Goal: Book appointment/travel/reservation

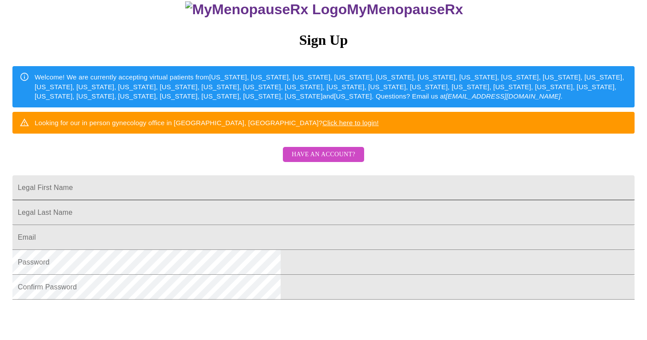
scroll to position [94, 0]
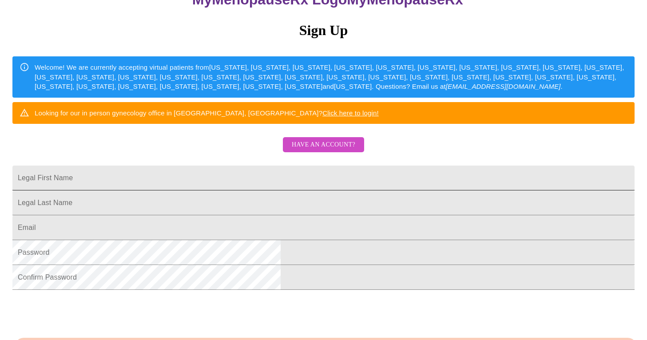
click at [252, 190] on input "Legal First Name" at bounding box center [323, 178] width 622 height 25
type input "[PERSON_NAME]"
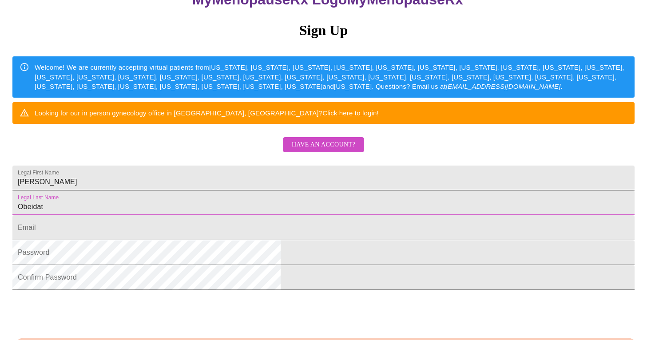
type input "Obeidat"
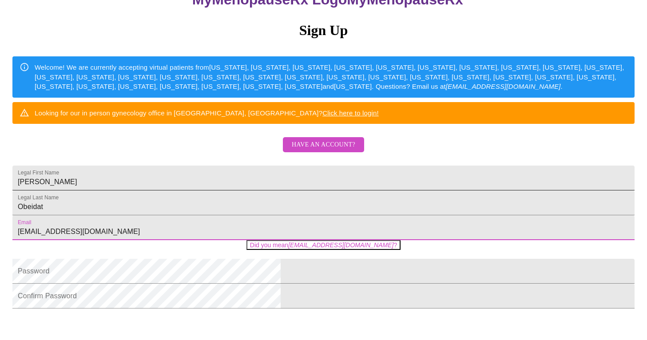
type input "[EMAIL_ADDRESS][DOMAIN_NAME]"
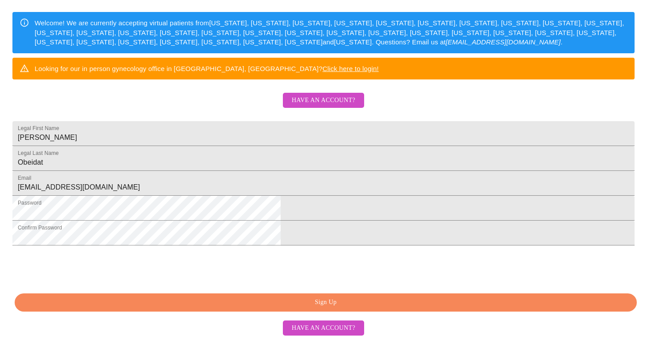
scroll to position [205, 0]
click at [216, 300] on span "Sign Up" at bounding box center [326, 302] width 602 height 11
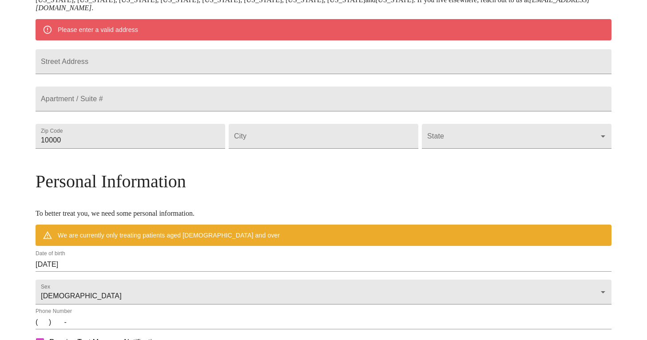
scroll to position [170, 0]
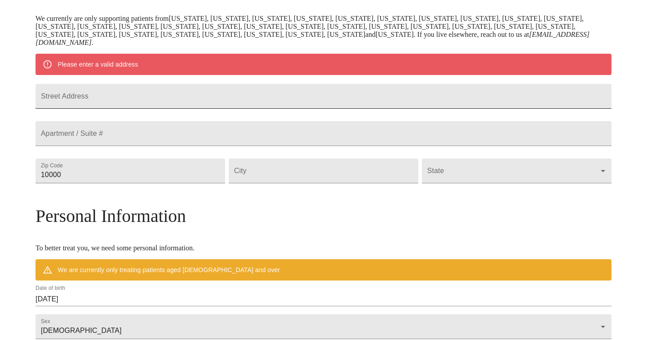
click at [293, 103] on input "Street Address" at bounding box center [324, 96] width 576 height 25
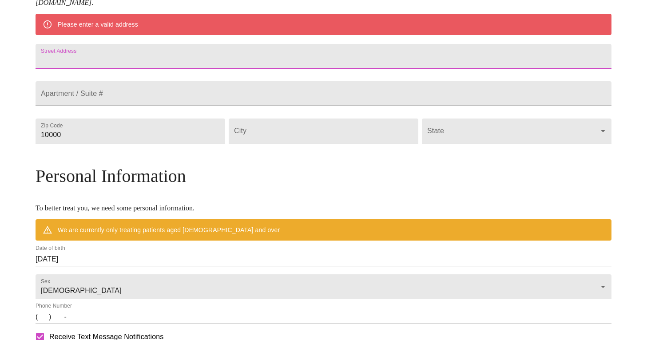
scroll to position [214, 0]
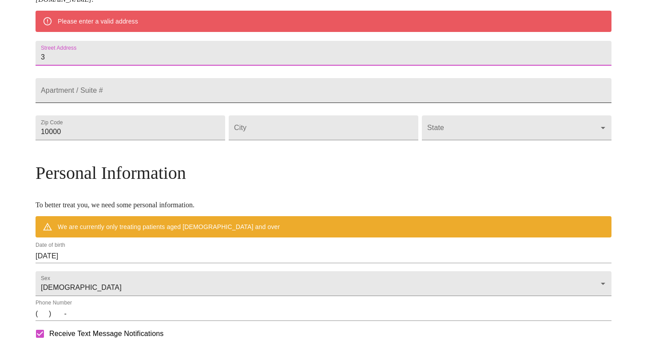
type input "36"
type input "[STREET_ADDRESS]"
click at [167, 140] on input "10000" at bounding box center [131, 127] width 190 height 25
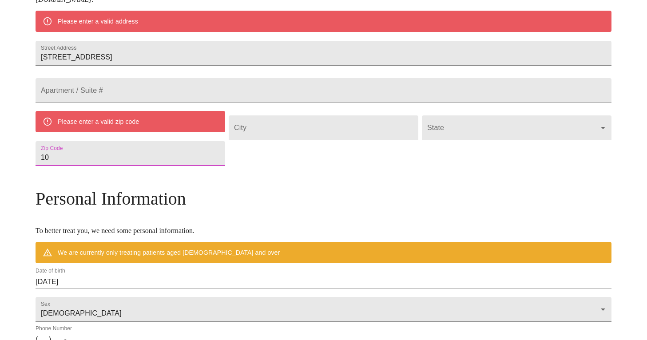
type input "1"
type input "30519"
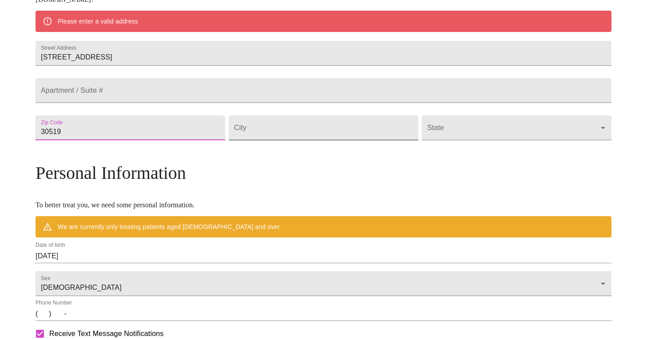
type input "30519"
type input "[PERSON_NAME]"
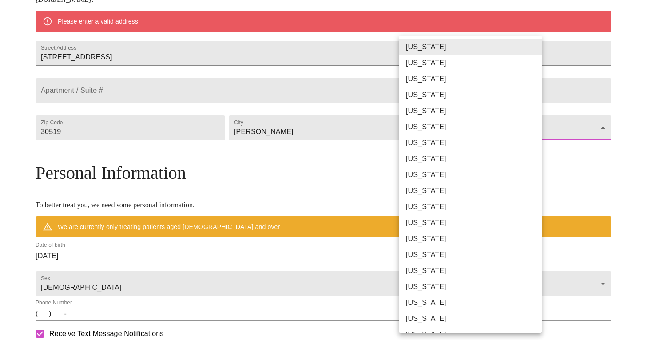
click at [432, 162] on body "MyMenopauseRx Welcome to MyMenopauseRx Since it's your first time here, you'll …" at bounding box center [324, 140] width 640 height 700
click at [428, 189] on li "[US_STATE]" at bounding box center [470, 191] width 143 height 16
type input "[US_STATE]"
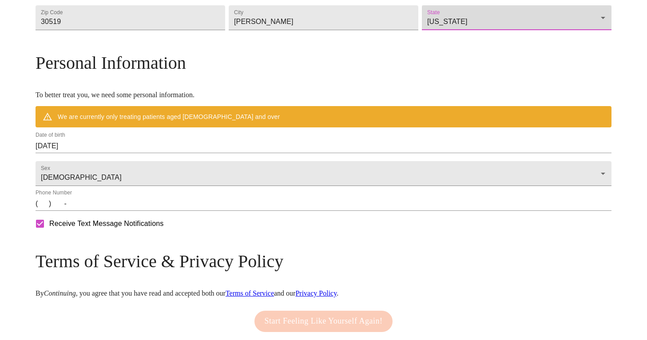
scroll to position [301, 0]
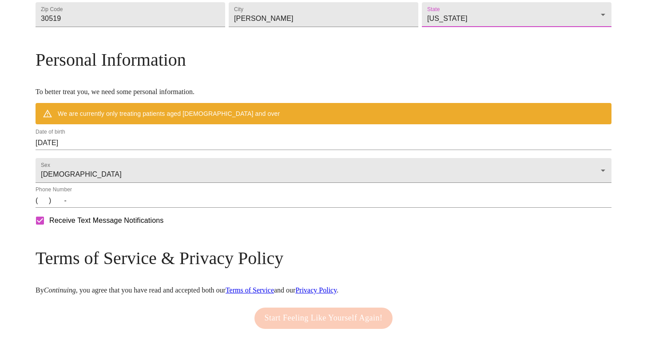
click at [298, 150] on div "Date of birth [DEMOGRAPHIC_DATA]" at bounding box center [324, 139] width 576 height 21
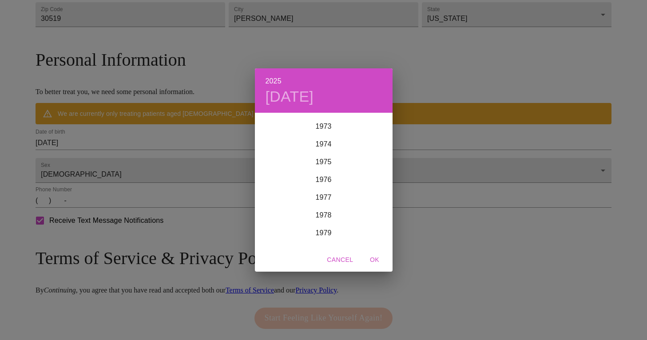
scroll to position [1311, 0]
click at [323, 124] on div "1973" at bounding box center [324, 126] width 138 height 18
click at [377, 259] on span "OK" at bounding box center [374, 259] width 21 height 11
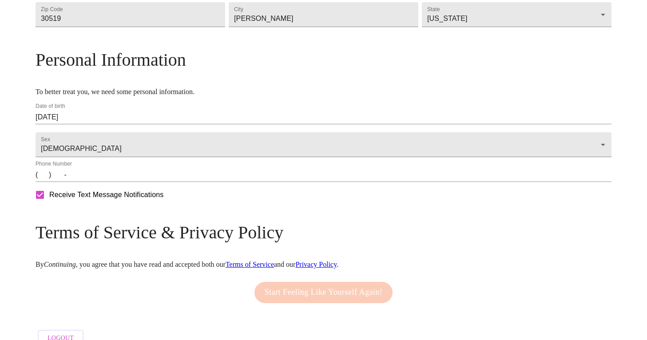
click at [165, 124] on input "[DATE]" at bounding box center [324, 117] width 576 height 14
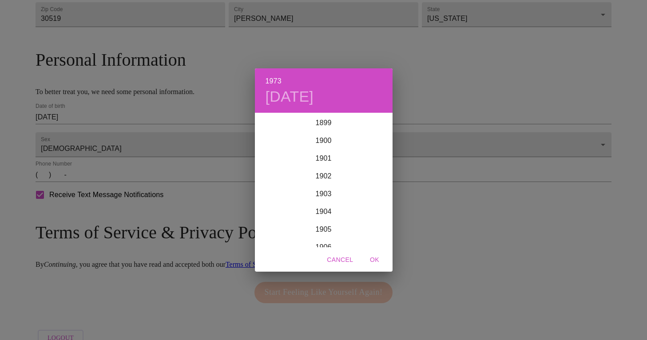
scroll to position [1261, 0]
click at [117, 135] on div "1973 [DATE] 1900 1901 1902 1903 1904 1905 1906 1907 1908 1909 1910 1911 1912 19…" at bounding box center [323, 170] width 647 height 340
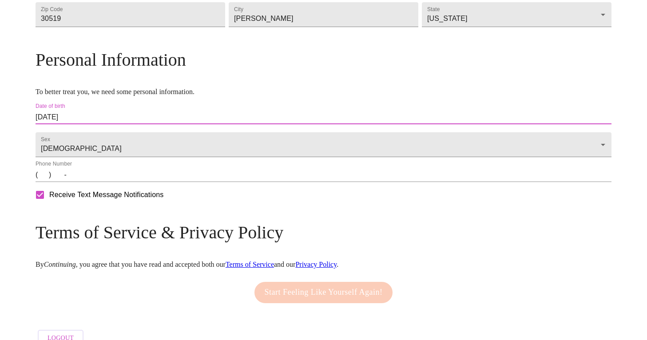
scroll to position [300, 0]
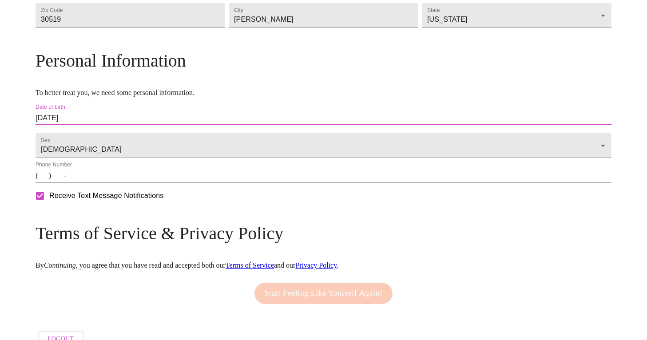
click at [112, 125] on input "[DATE]" at bounding box center [324, 118] width 576 height 14
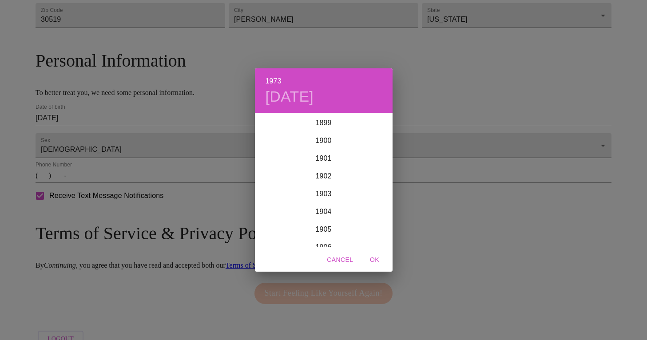
scroll to position [1261, 0]
click at [112, 138] on div "1973 [DATE] 1900 1901 1902 1903 1904 1905 1906 1907 1908 1909 1910 1911 1912 19…" at bounding box center [323, 170] width 647 height 340
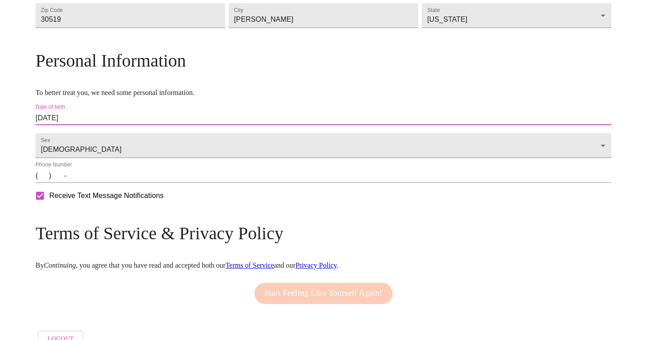
click at [130, 125] on input "[DATE]" at bounding box center [324, 118] width 576 height 14
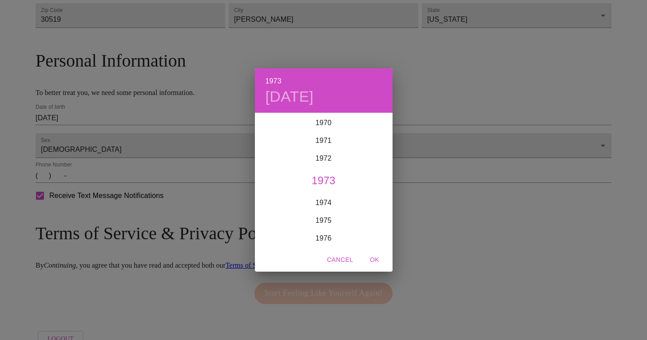
click at [289, 100] on h4 "[DATE]" at bounding box center [289, 96] width 48 height 19
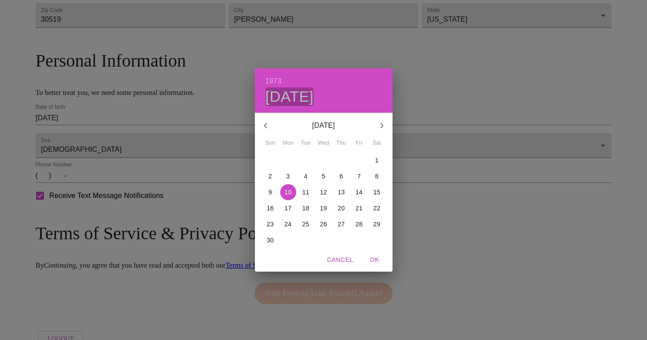
click at [314, 98] on h4 "[DATE]" at bounding box center [289, 96] width 48 height 19
click at [380, 126] on icon "button" at bounding box center [381, 125] width 11 height 11
click at [262, 125] on icon "button" at bounding box center [265, 125] width 11 height 11
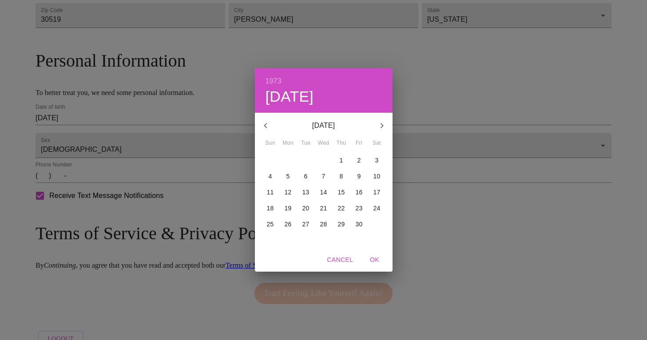
click at [262, 125] on icon "button" at bounding box center [265, 125] width 11 height 11
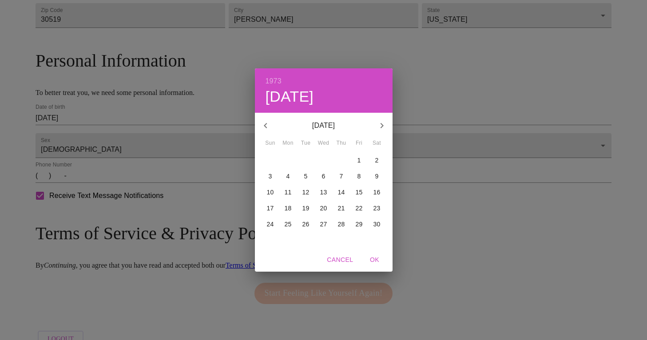
click at [262, 125] on icon "button" at bounding box center [265, 125] width 11 height 11
click at [262, 126] on icon "button" at bounding box center [265, 125] width 11 height 11
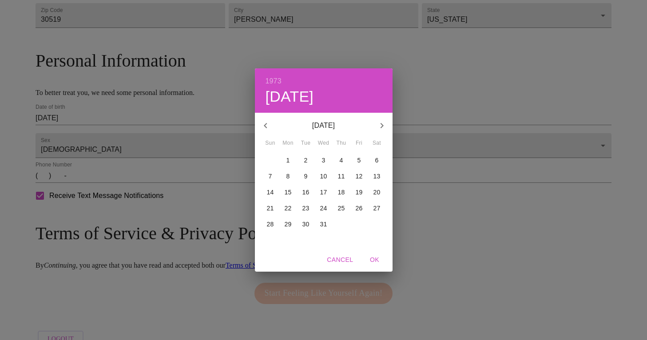
click at [379, 129] on icon "button" at bounding box center [381, 125] width 11 height 11
click at [379, 130] on icon "button" at bounding box center [381, 125] width 11 height 11
click at [325, 194] on p "14" at bounding box center [323, 192] width 7 height 9
click at [374, 261] on span "OK" at bounding box center [374, 259] width 21 height 11
type input "[DATE]"
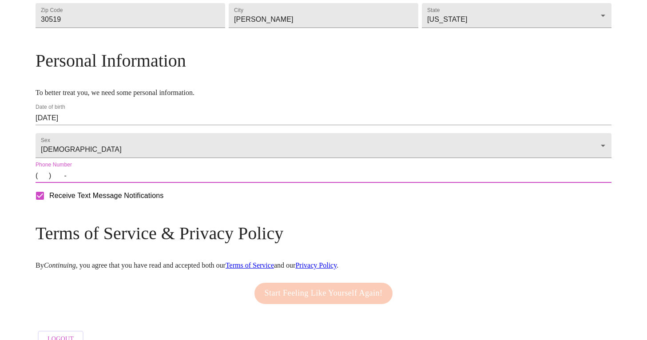
click at [166, 183] on input "(   )    -" at bounding box center [324, 176] width 576 height 14
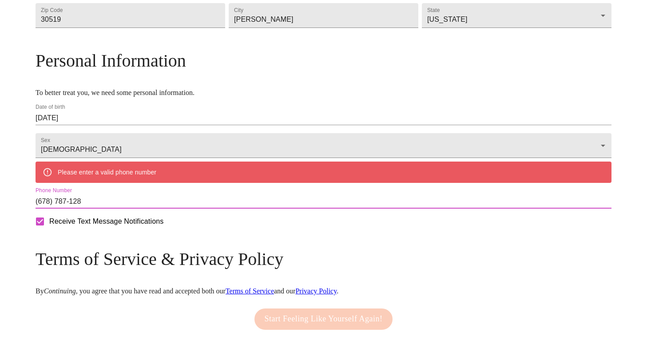
type input "[PHONE_NUMBER]"
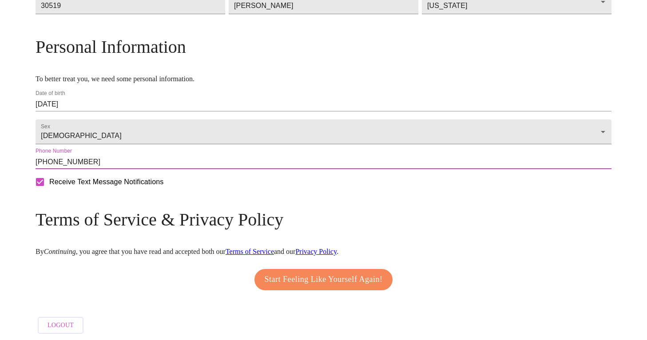
scroll to position [315, 0]
click at [298, 286] on span "Start Feeling Like Yourself Again!" at bounding box center [324, 279] width 118 height 14
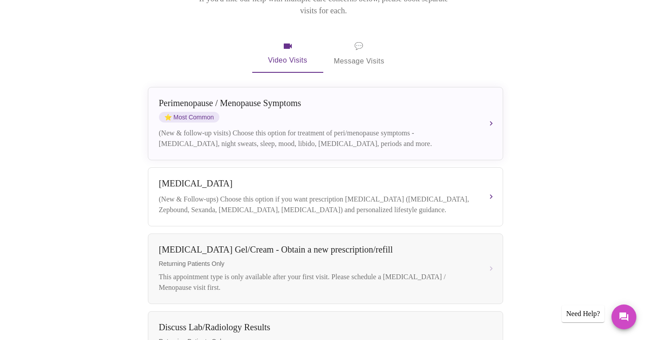
scroll to position [117, 0]
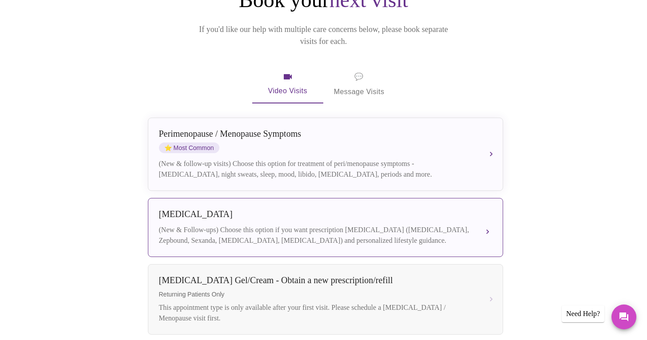
click at [302, 233] on div "(New & Follow-ups) Choose this option if you want prescription [MEDICAL_DATA] (…" at bounding box center [316, 235] width 315 height 21
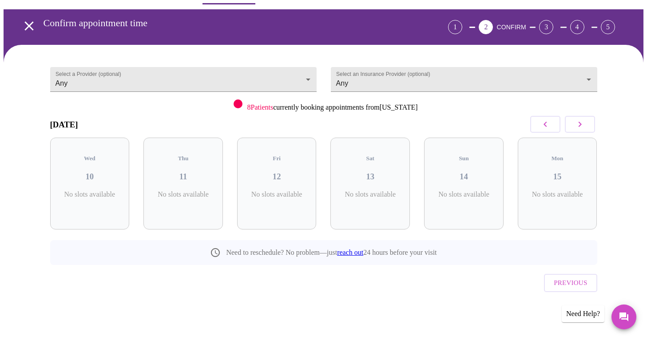
scroll to position [9, 0]
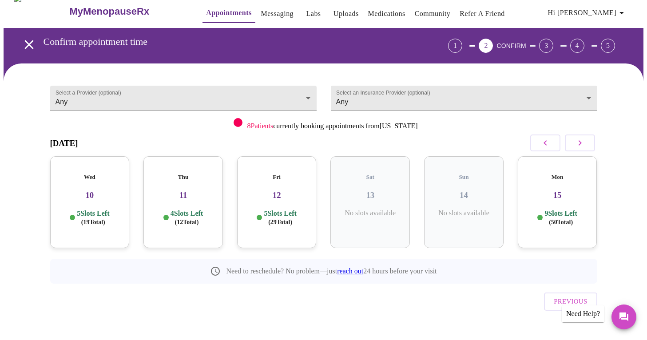
click at [115, 190] on h3 "10" at bounding box center [89, 195] width 65 height 10
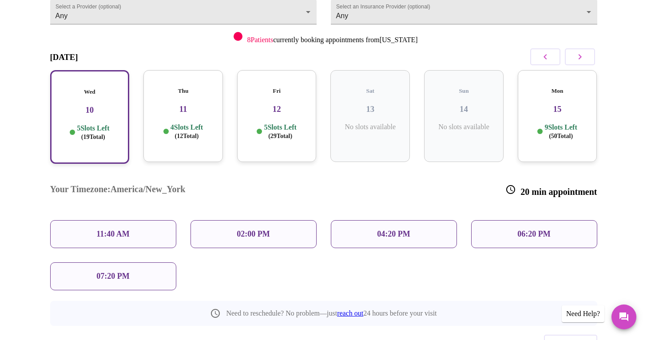
scroll to position [96, 0]
click at [101, 219] on div "11:40 AM" at bounding box center [113, 233] width 126 height 28
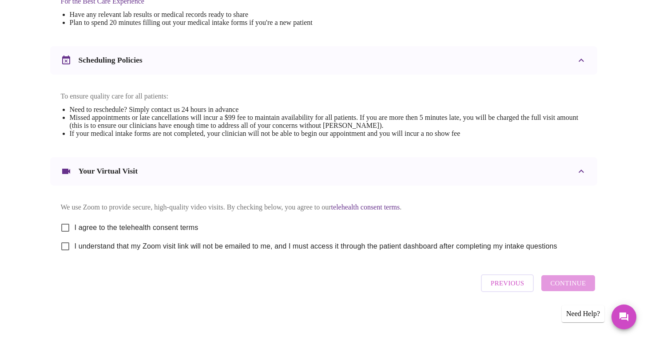
scroll to position [303, 0]
click at [66, 224] on input "I agree to the telehealth consent terms" at bounding box center [65, 227] width 19 height 19
checkbox input "true"
click at [64, 251] on input "I understand that my Zoom visit link will not be emailed to me, and I must acce…" at bounding box center [65, 246] width 19 height 19
checkbox input "true"
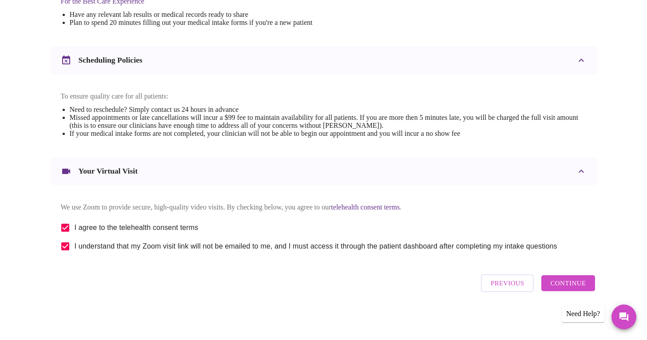
click at [566, 285] on span "Continue" at bounding box center [568, 283] width 36 height 12
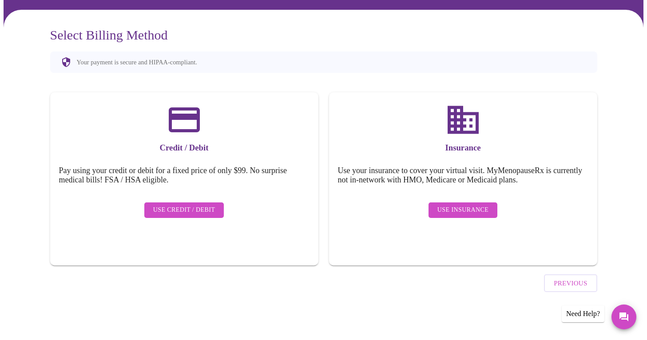
scroll to position [38, 0]
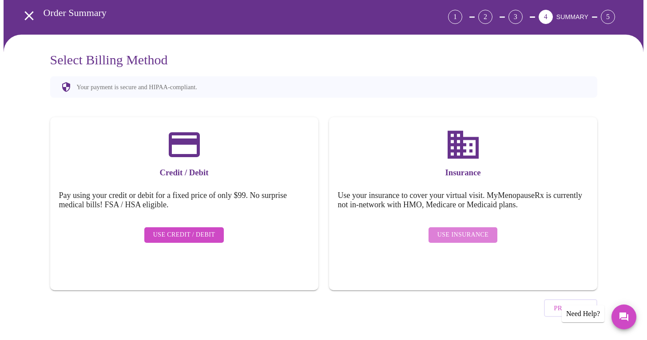
click at [475, 230] on span "Use Insurance" at bounding box center [462, 235] width 51 height 11
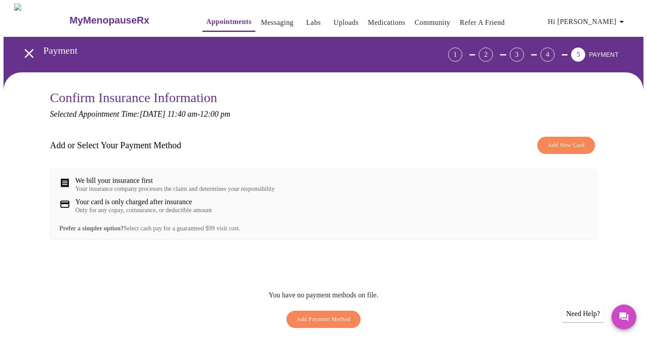
scroll to position [0, 0]
